Goal: Task Accomplishment & Management: Complete application form

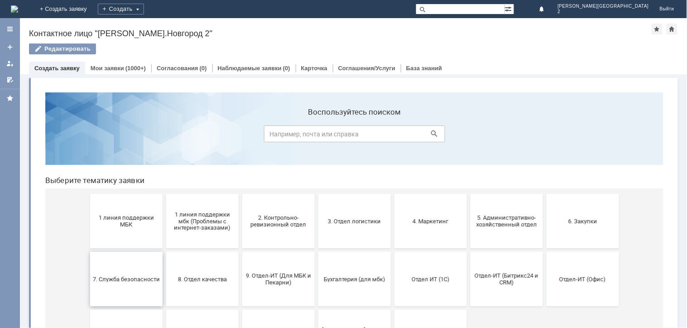
click at [98, 254] on button "7. Служба безопасности" at bounding box center [126, 278] width 72 height 54
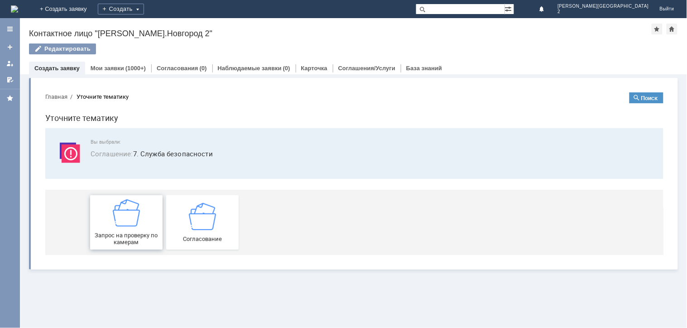
click at [122, 241] on span "Запрос на проверку по камерам" at bounding box center [125, 238] width 67 height 14
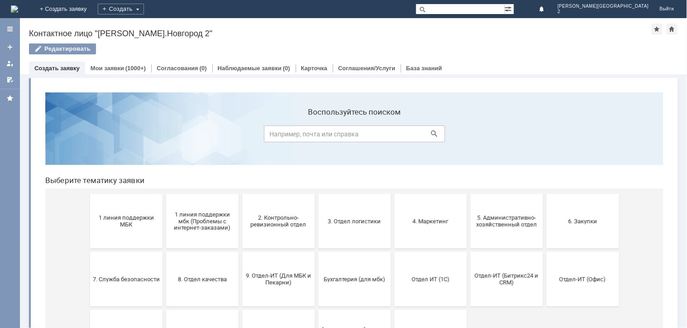
click at [123, 218] on span "1 линия поддержки МБК" at bounding box center [125, 221] width 67 height 14
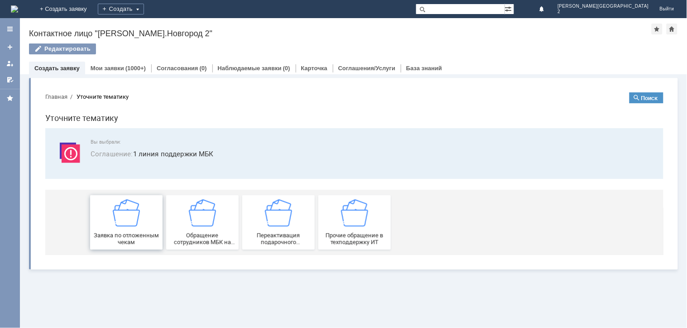
click at [120, 226] on div "Заявка по отложенным чекам" at bounding box center [125, 222] width 67 height 46
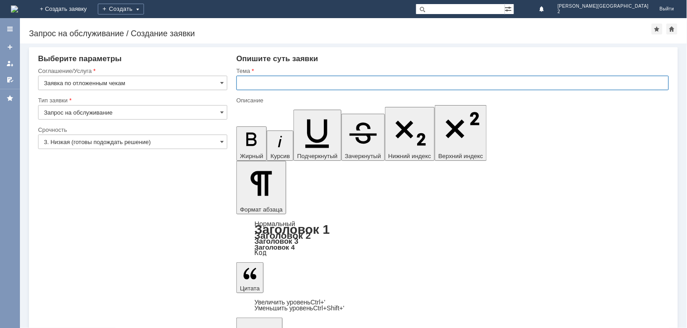
click at [277, 76] on input "text" at bounding box center [452, 83] width 432 height 14
paste input "отложенные чеки [DATE]"
type input "отложенные чеки [DATE]"
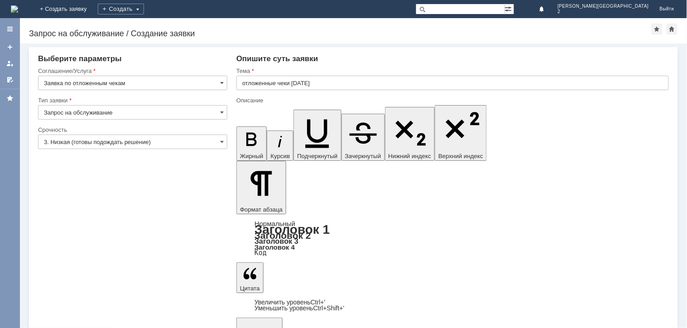
drag, startPoint x: 282, startPoint y: 2667, endPoint x: 97, endPoint y: 2623, distance: 189.8
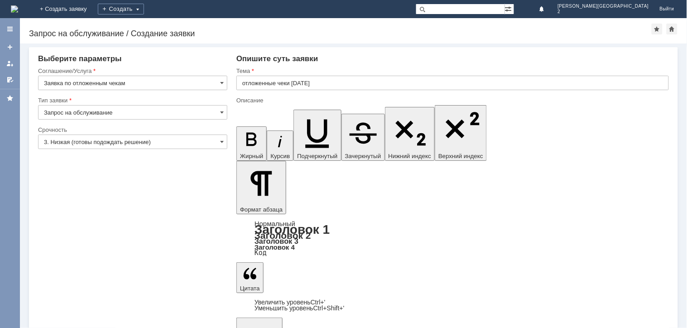
click at [106, 146] on input "3. Низкая (готовы подождать решение)" at bounding box center [132, 141] width 189 height 14
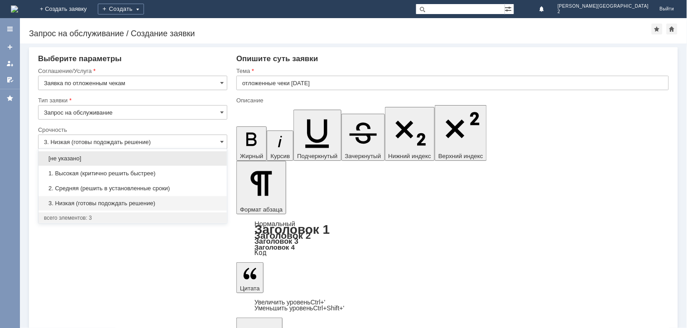
drag, startPoint x: 110, startPoint y: 188, endPoint x: 139, endPoint y: 197, distance: 29.6
click at [111, 188] on span "2. Средняя (решить в установленные сроки)" at bounding box center [132, 188] width 177 height 7
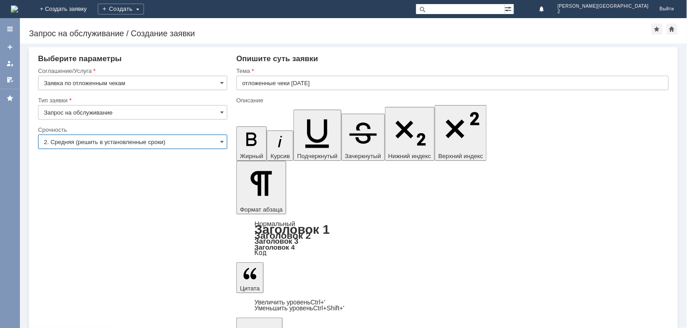
type input "2. Средняя (решить в установленные сроки)"
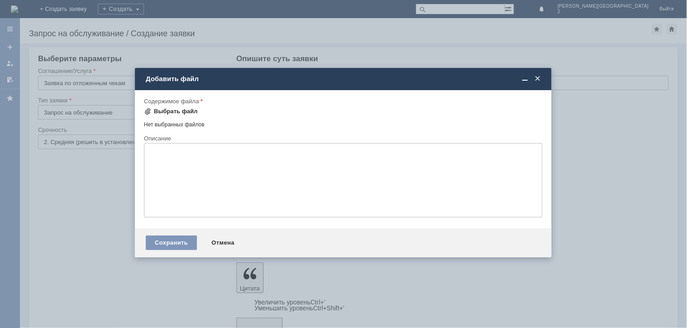
click at [183, 112] on div "Выбрать файл" at bounding box center [176, 111] width 44 height 7
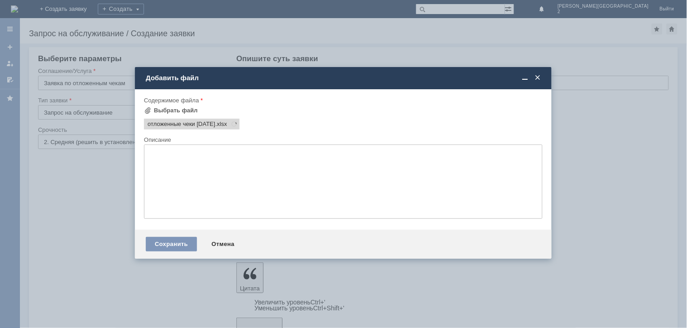
scroll to position [0, 0]
click at [161, 241] on div "Сохранить" at bounding box center [171, 244] width 51 height 14
